Goal: Task Accomplishment & Management: Use online tool/utility

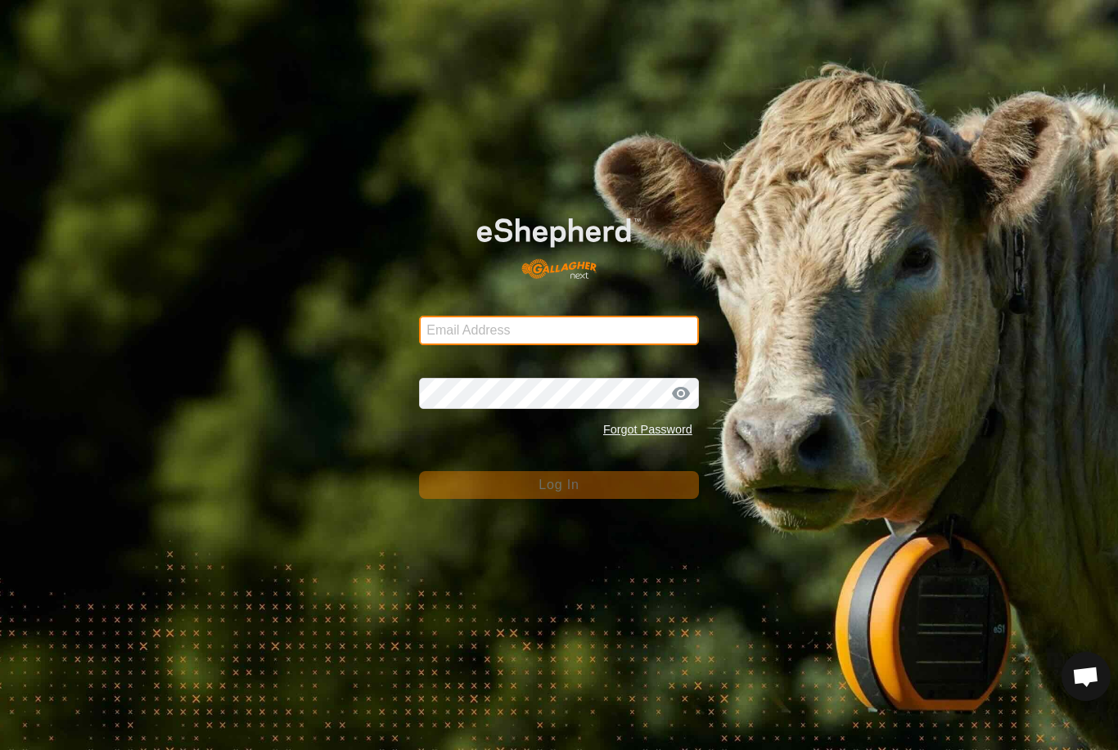
click at [566, 333] on input "Email Address" at bounding box center [559, 330] width 280 height 29
type input "[PERSON_NAME][EMAIL_ADDRESS][PERSON_NAME][DOMAIN_NAME]"
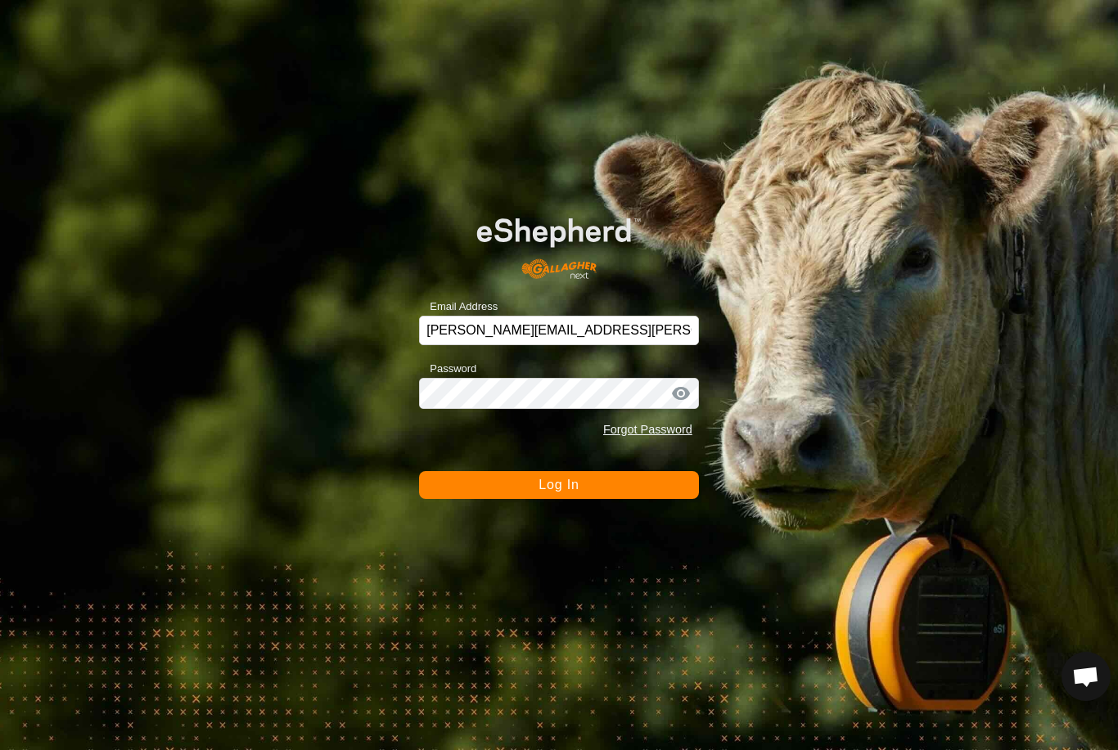
click at [559, 485] on button "Log In" at bounding box center [559, 485] width 280 height 28
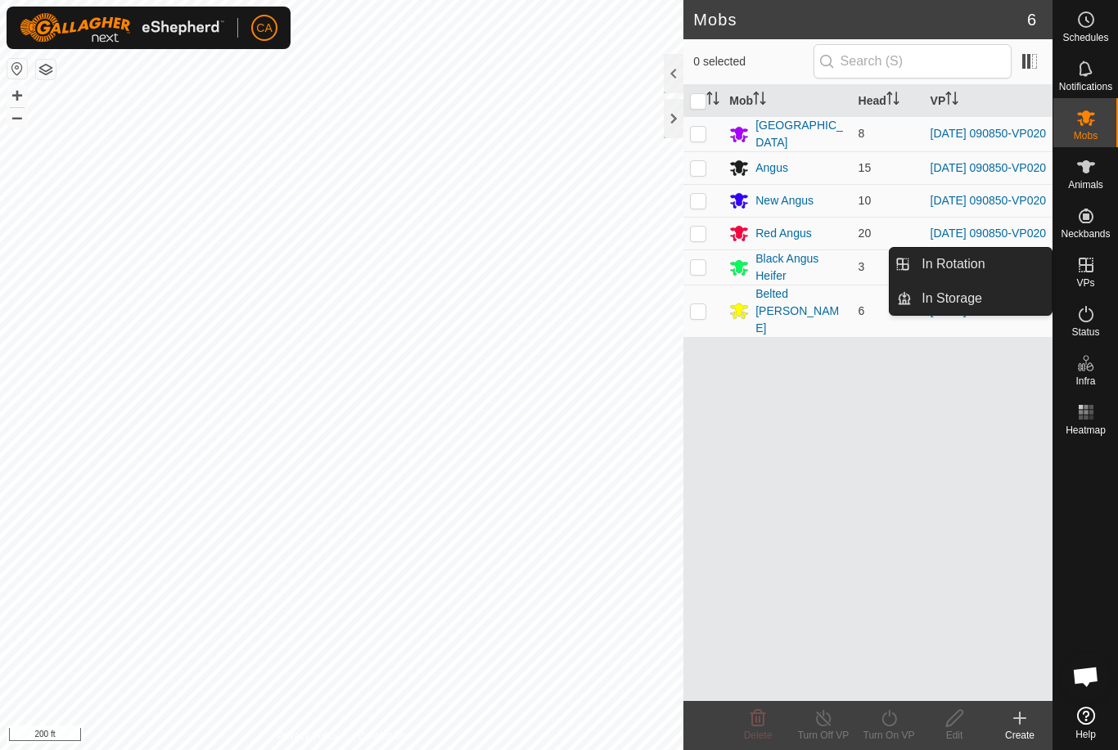
click at [1009, 259] on link "In Rotation" at bounding box center [982, 264] width 140 height 33
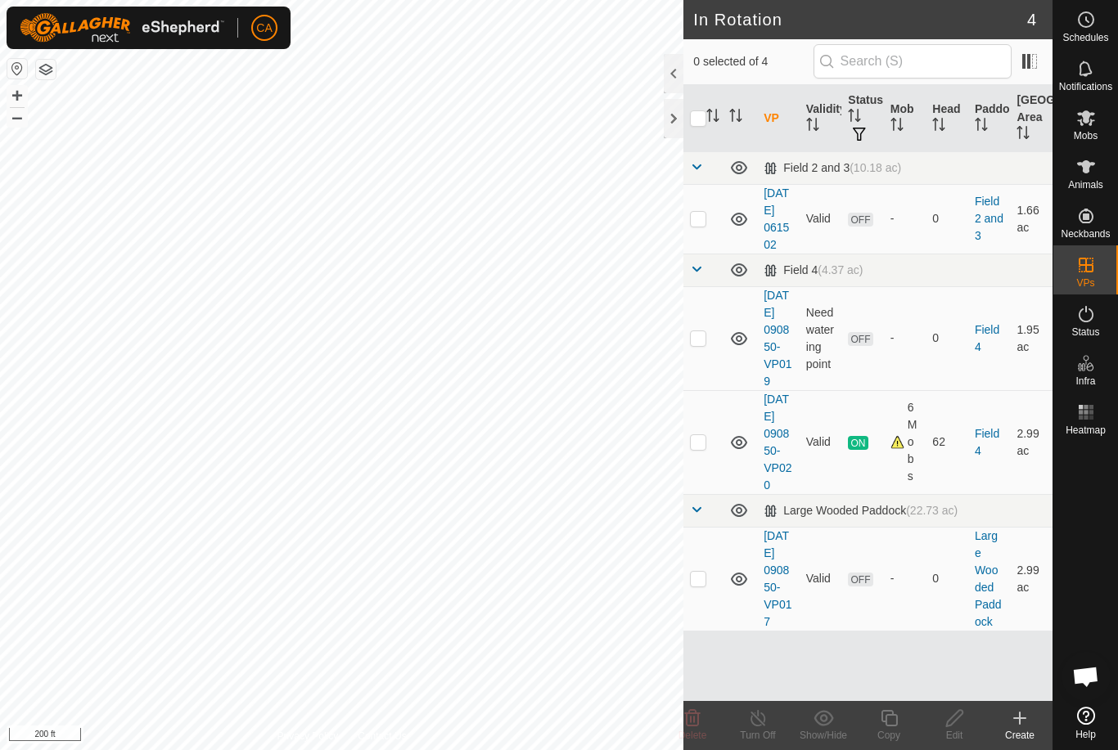
click at [1015, 254] on td "1.66 ac" at bounding box center [1031, 219] width 43 height 70
click at [701, 585] on p-checkbox at bounding box center [698, 578] width 16 height 13
checkbox input "true"
click at [738, 589] on icon at bounding box center [739, 580] width 20 height 20
click at [699, 345] on p-checkbox at bounding box center [698, 337] width 16 height 13
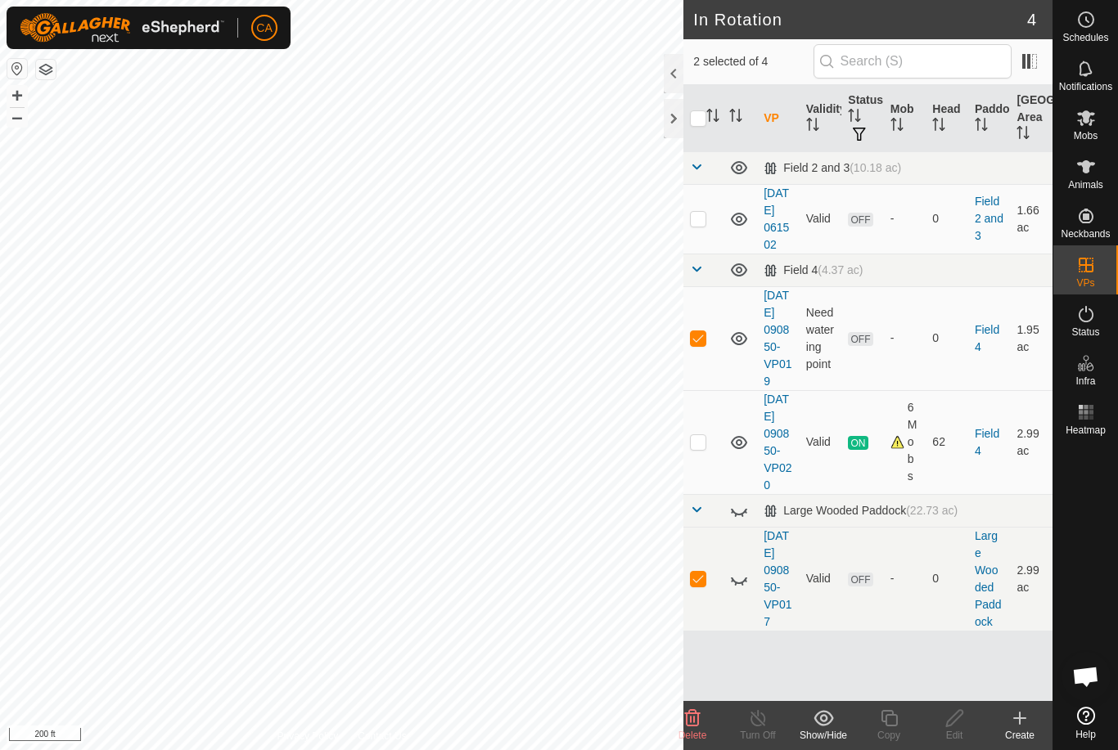
click at [703, 735] on span "Delete" at bounding box center [692, 735] width 29 height 11
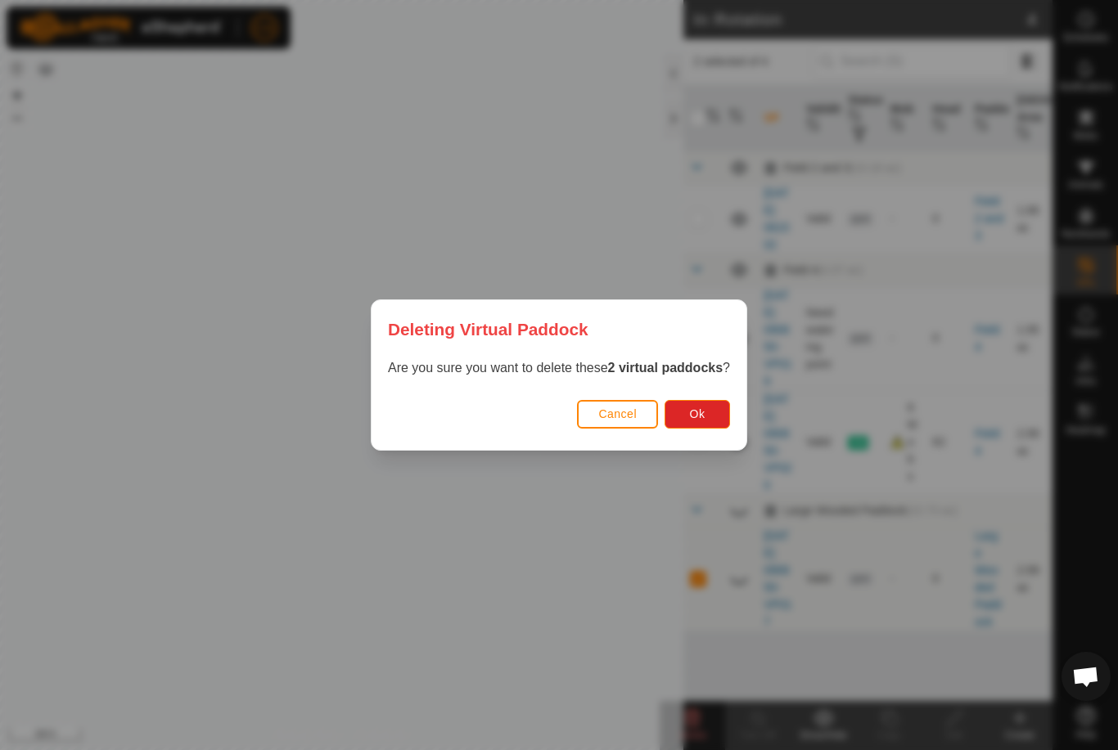
click at [719, 400] on button "Ok" at bounding box center [697, 414] width 65 height 29
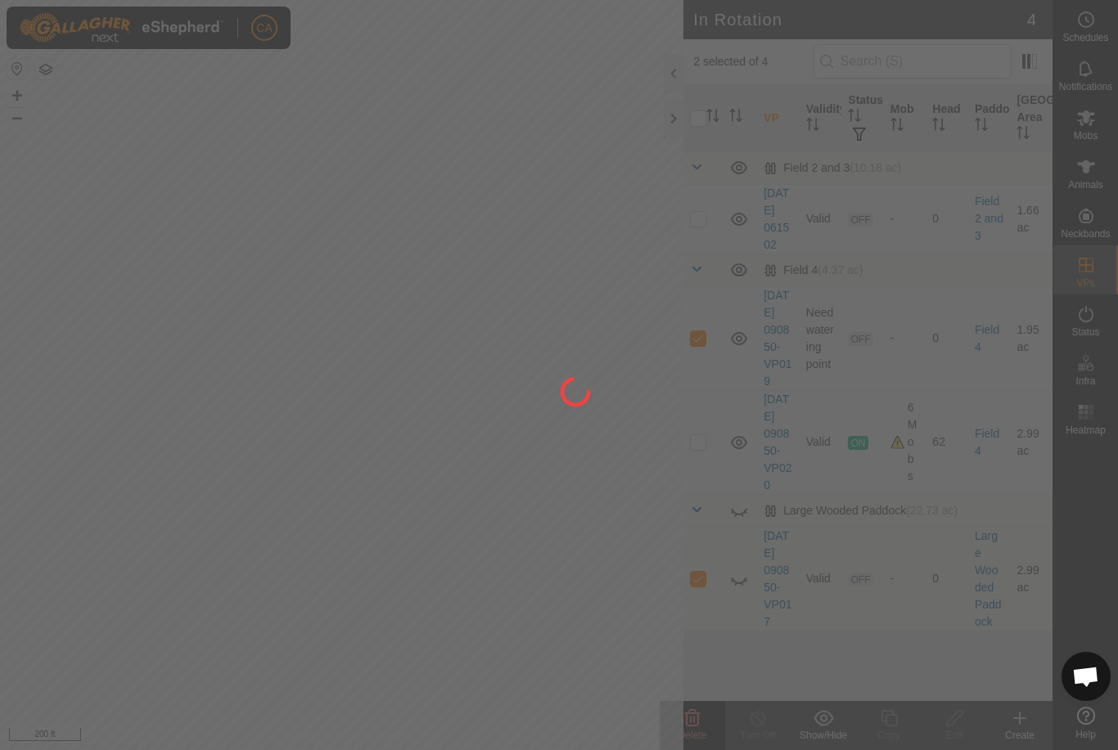
checkbox input "false"
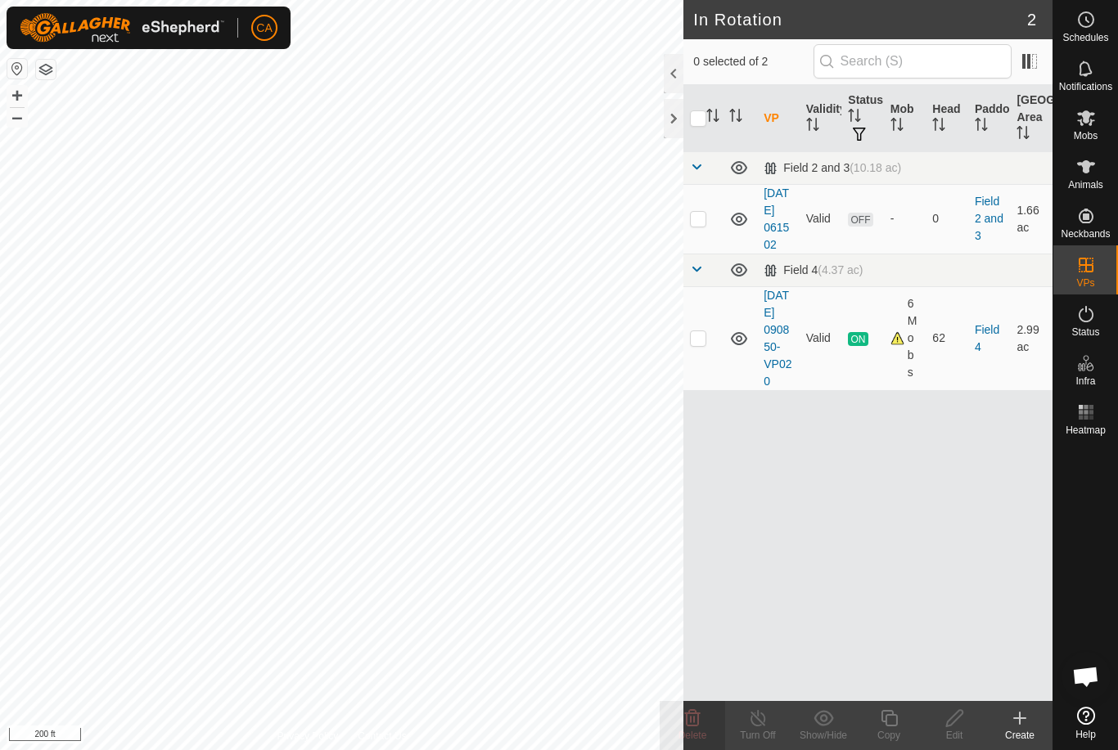
click at [697, 371] on td at bounding box center [702, 338] width 39 height 104
checkbox input "true"
click at [884, 736] on div "Copy" at bounding box center [888, 735] width 65 height 15
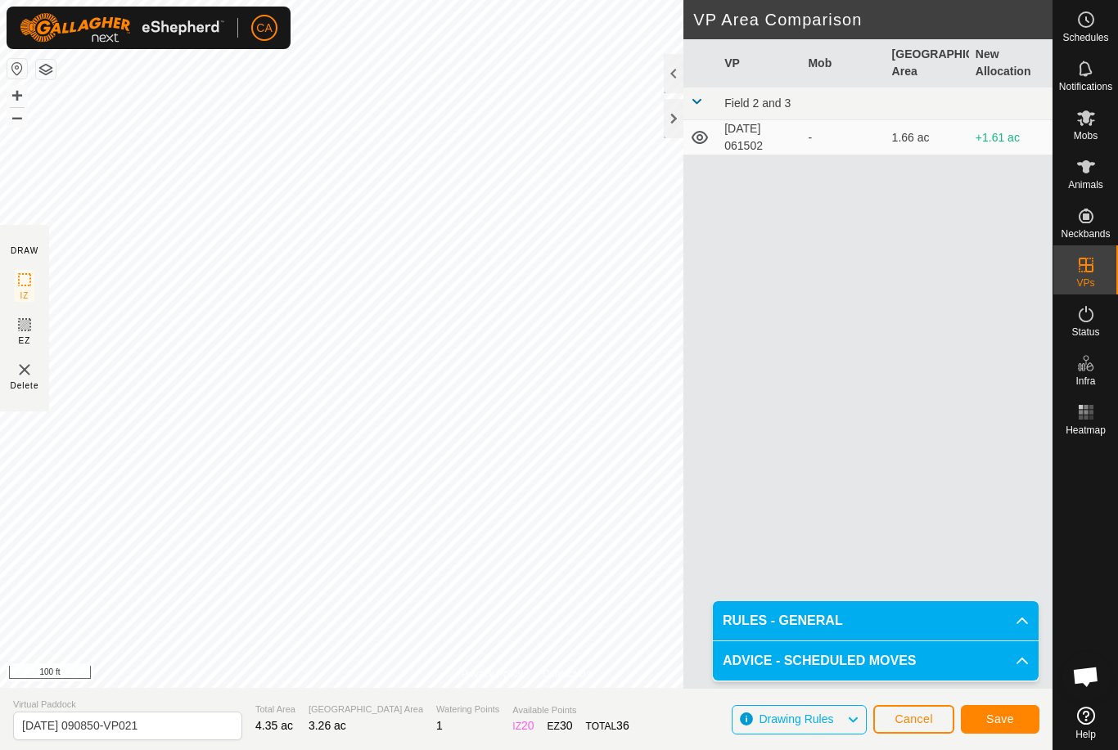
click at [1006, 717] on span "Save" at bounding box center [1000, 719] width 28 height 13
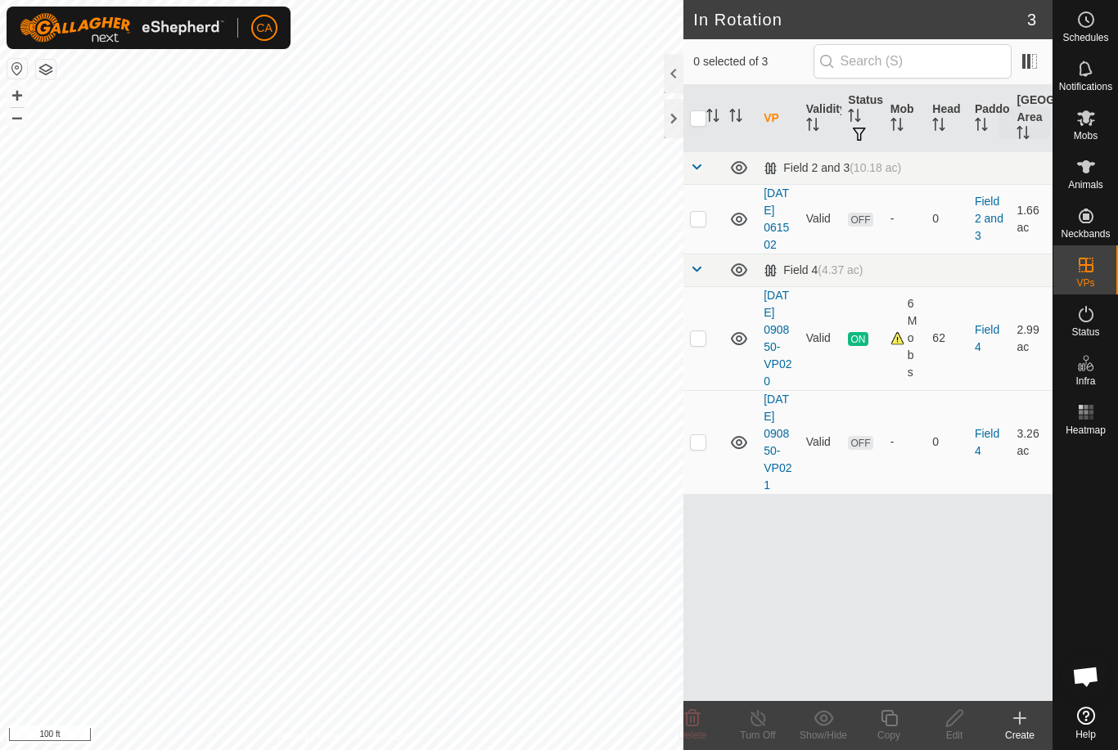
click at [1096, 132] on span "Mobs" at bounding box center [1086, 136] width 24 height 10
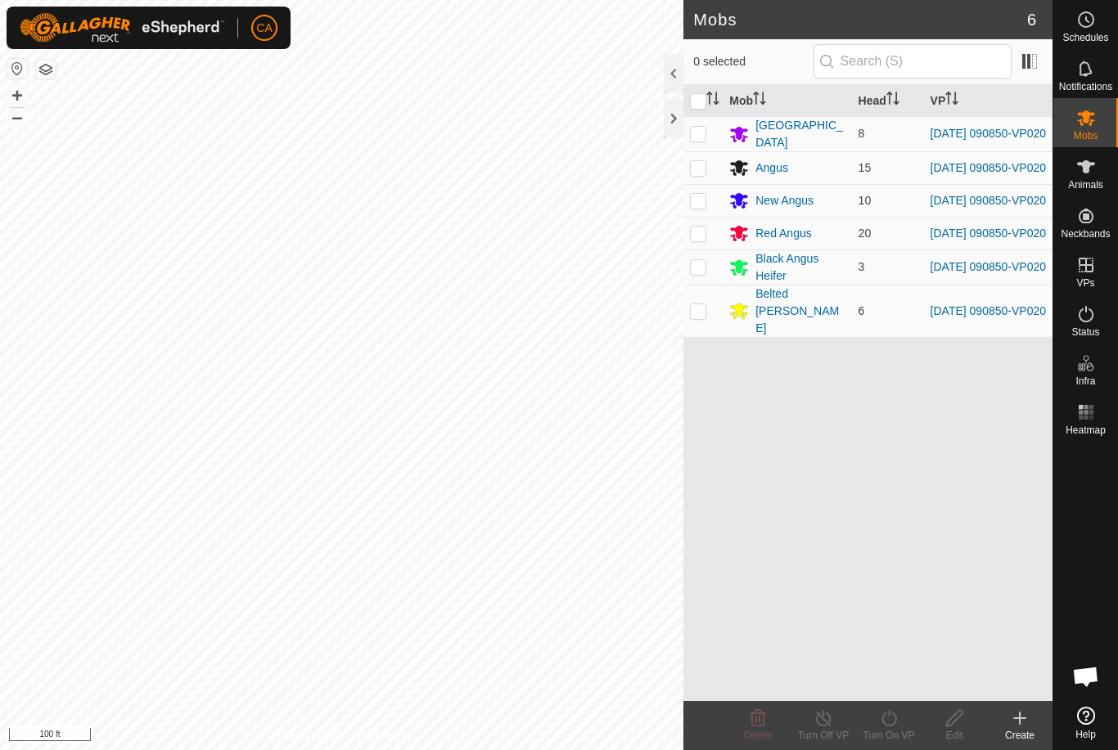
click at [701, 96] on input "checkbox" at bounding box center [698, 101] width 16 height 16
checkbox input "true"
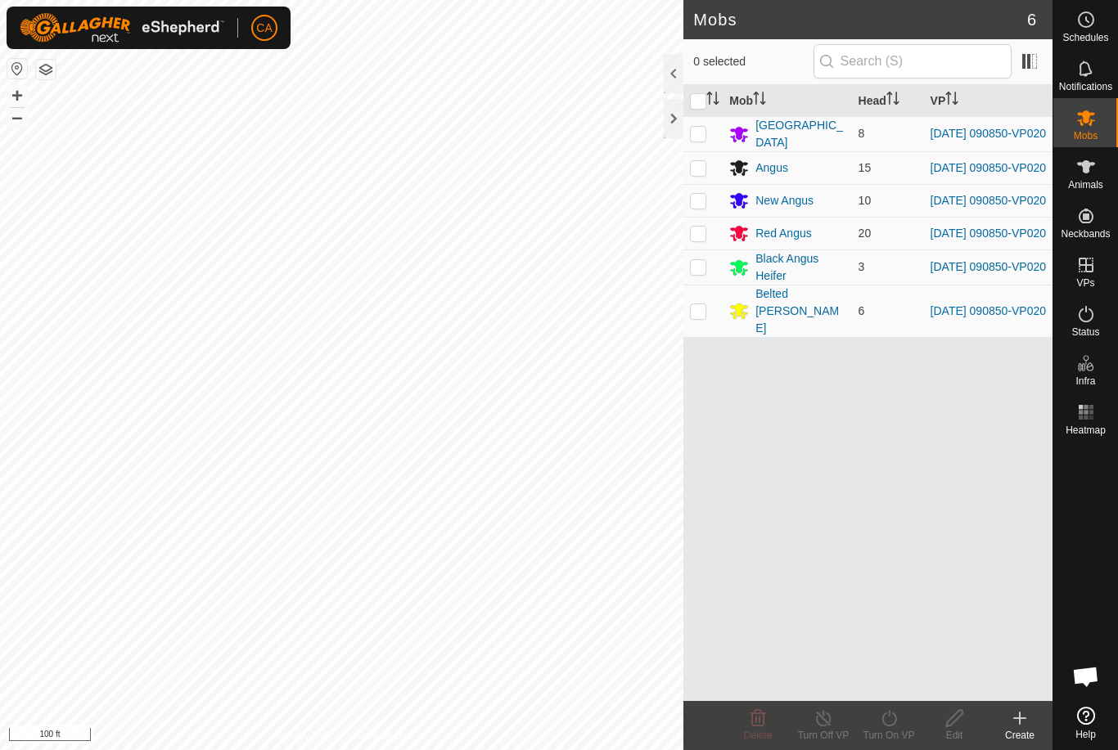
checkbox input "true"
click at [899, 723] on icon at bounding box center [889, 719] width 20 height 20
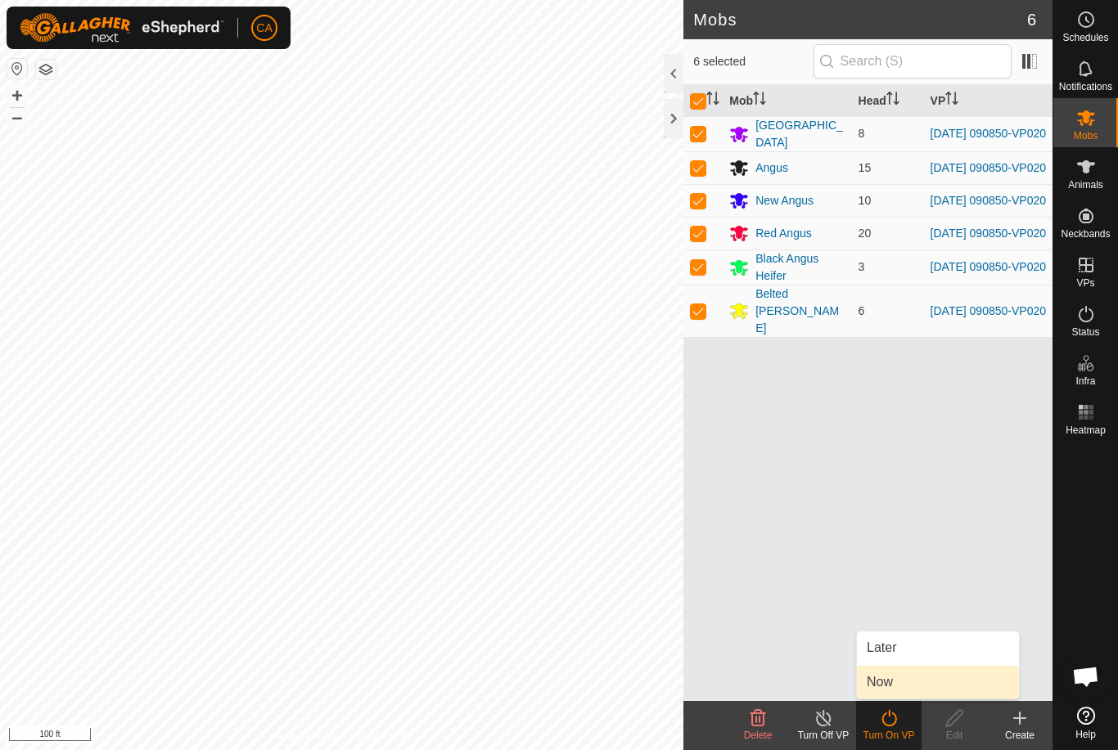
click at [910, 685] on link "Now" at bounding box center [938, 682] width 162 height 33
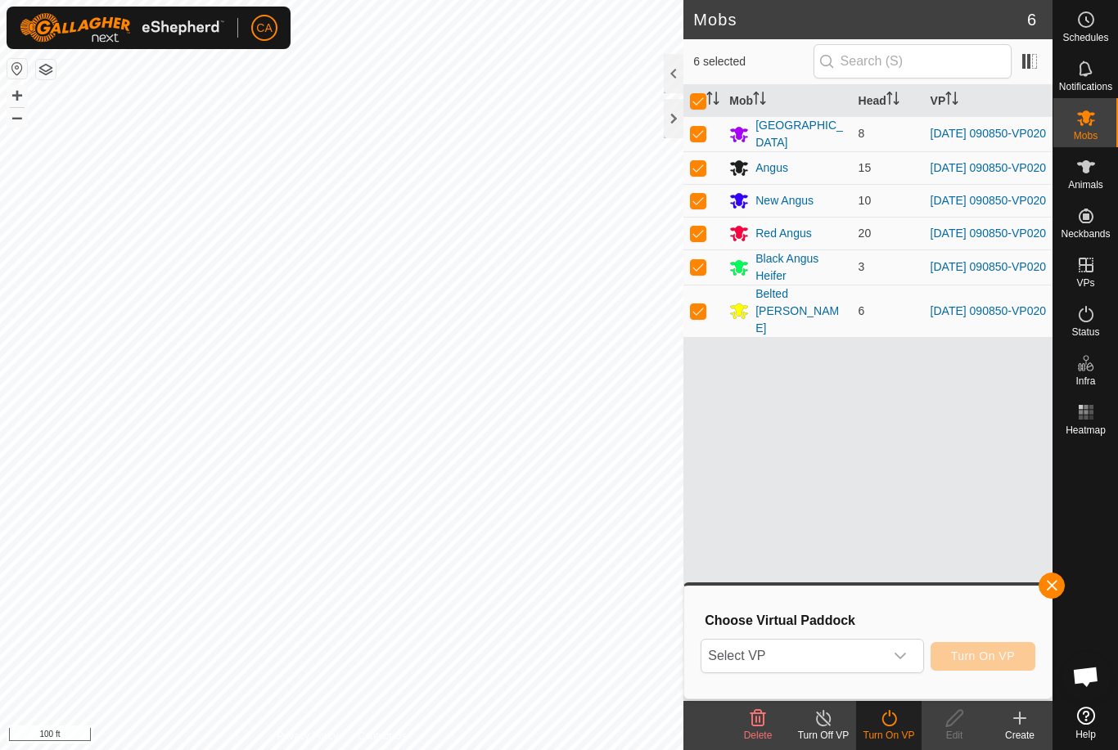
click at [829, 653] on span "Select VP" at bounding box center [792, 656] width 182 height 33
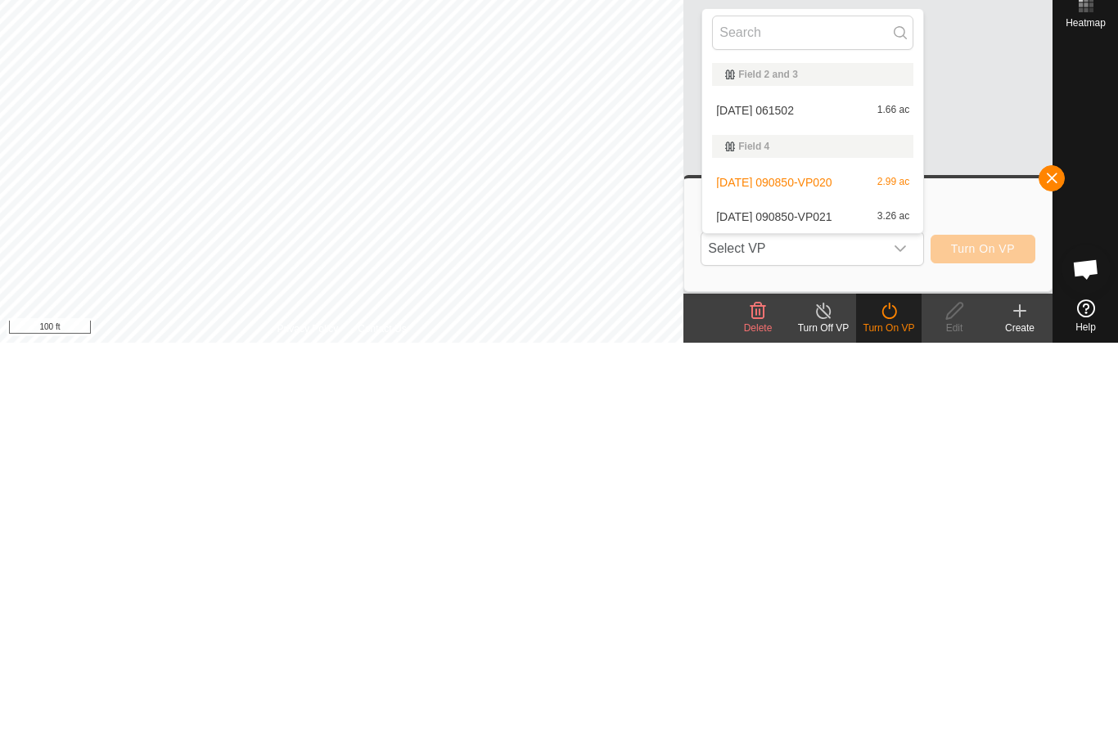
click at [821, 615] on div "[DATE] 090850-VP021 3.26 ac" at bounding box center [812, 625] width 201 height 20
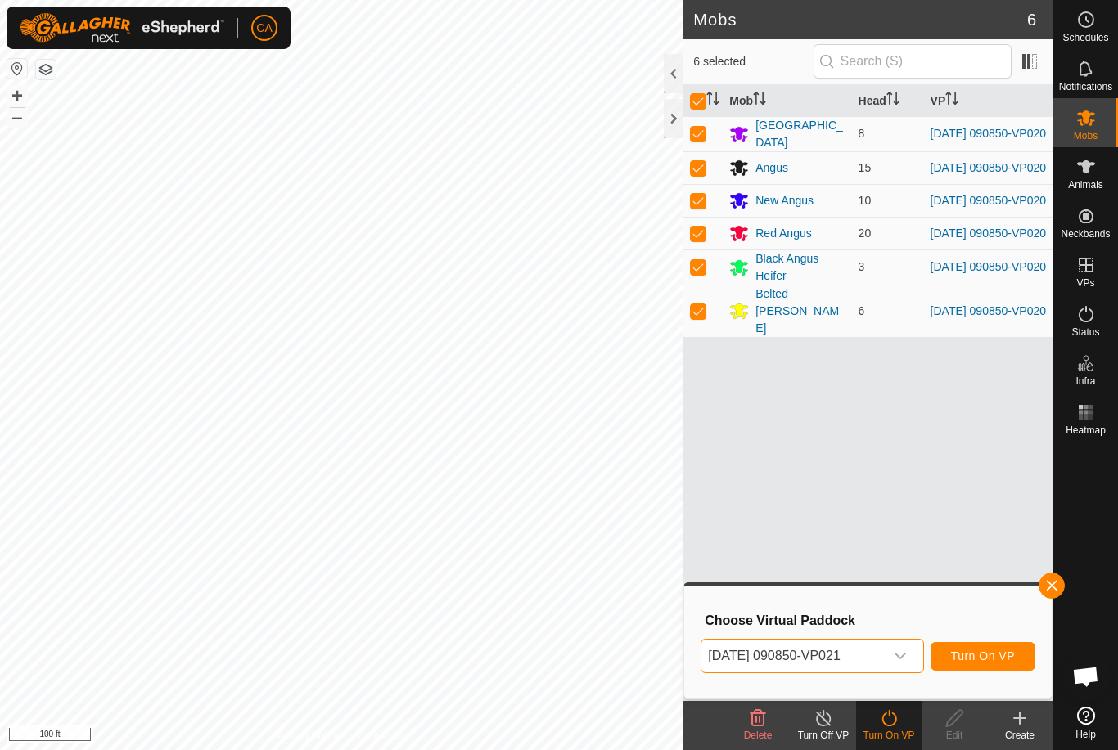
click at [996, 660] on span "Turn On VP" at bounding box center [983, 656] width 64 height 13
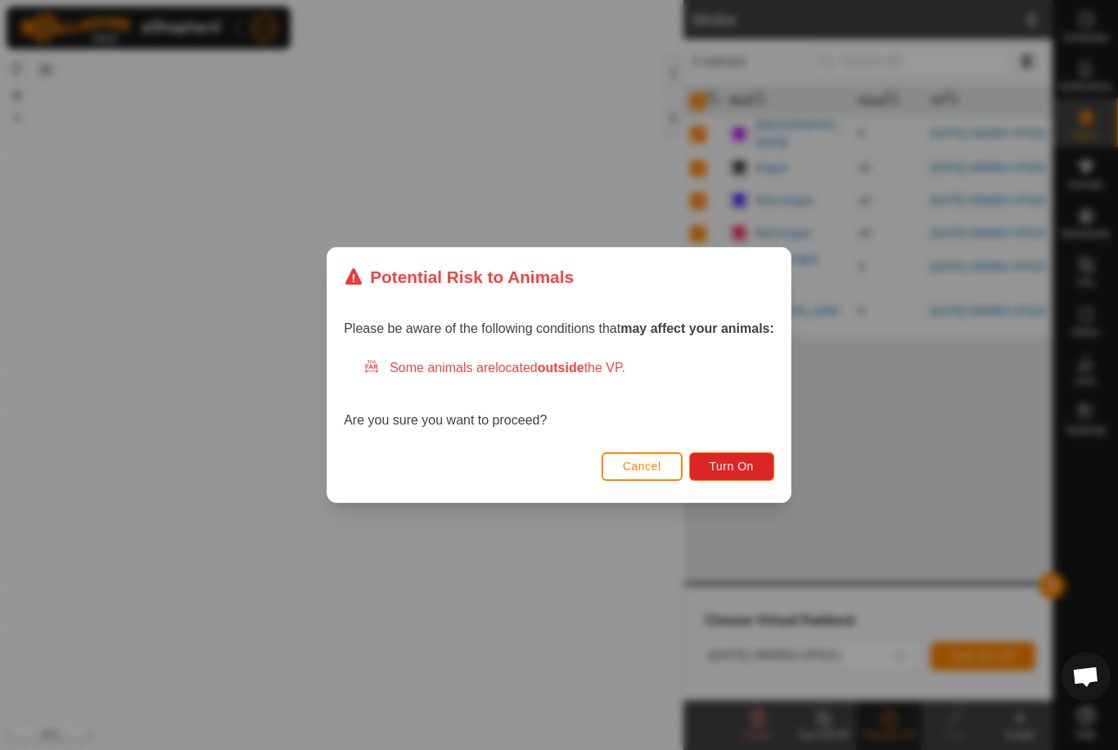
click at [752, 473] on span "Turn On" at bounding box center [732, 466] width 44 height 13
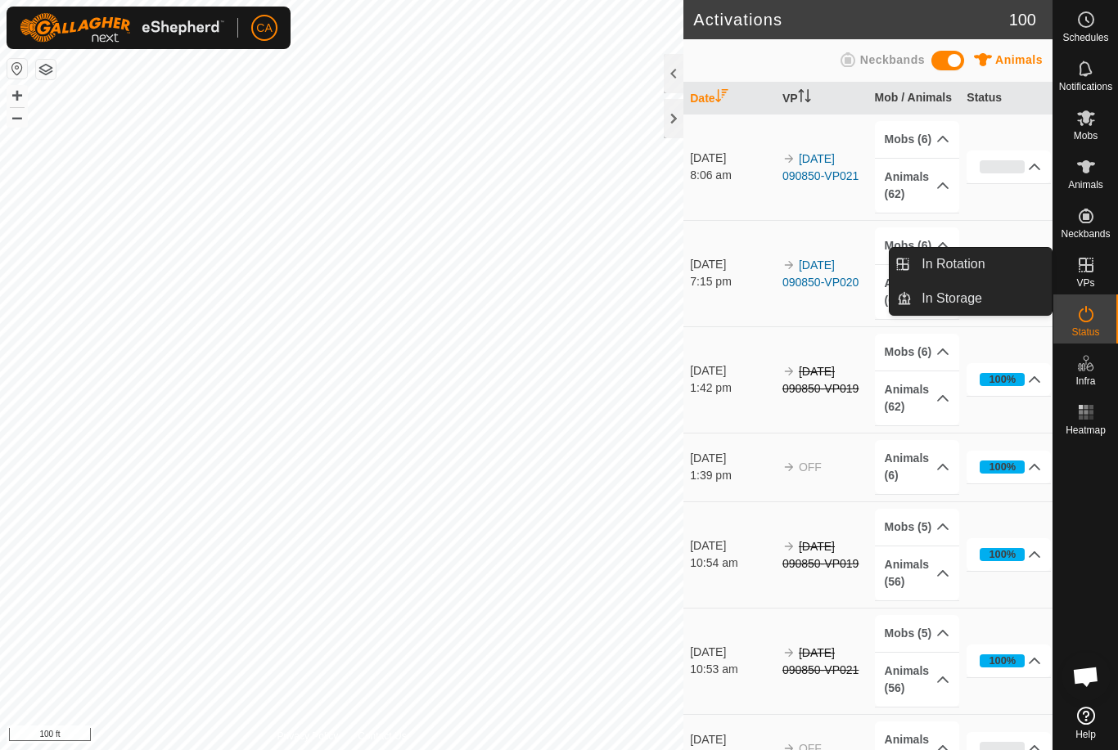
click at [984, 268] on span "In Rotation" at bounding box center [953, 265] width 63 height 20
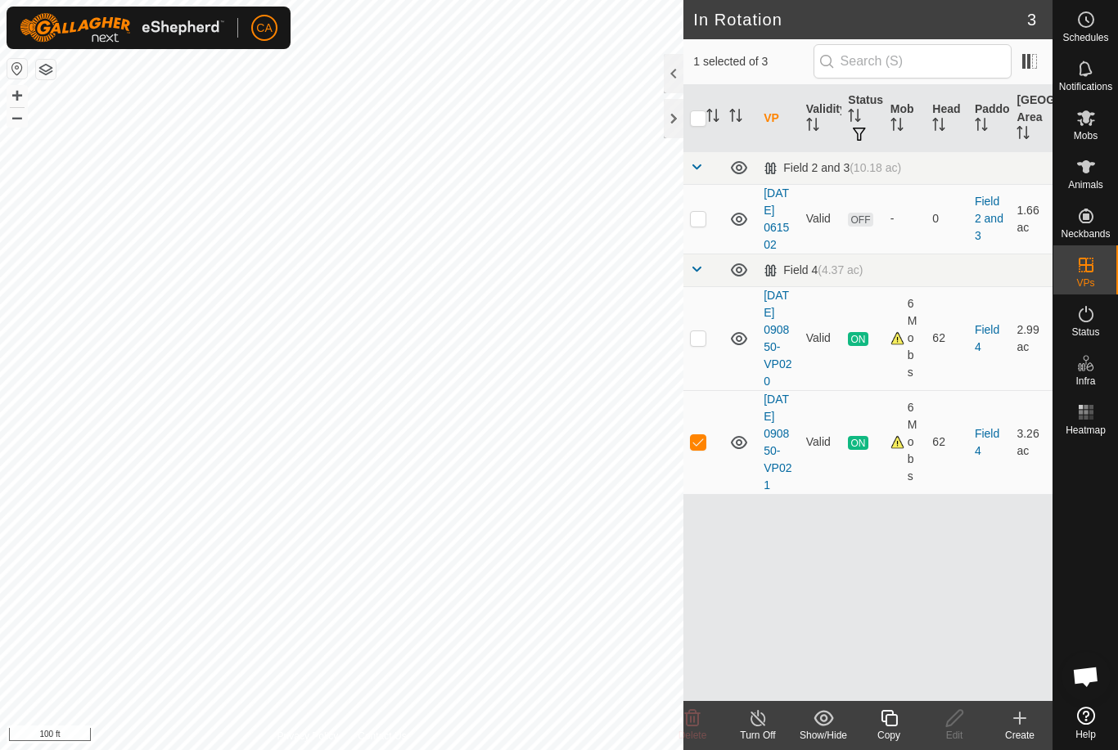
click at [674, 119] on div at bounding box center [674, 118] width 20 height 39
